Goal: Browse casually

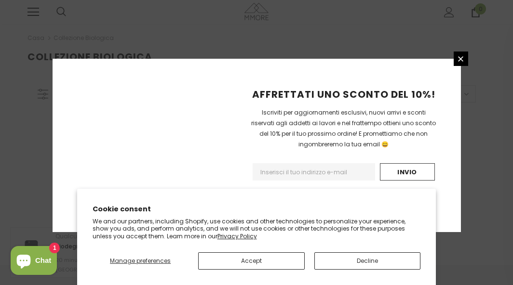
scroll to position [277, 0]
